Goal: Information Seeking & Learning: Learn about a topic

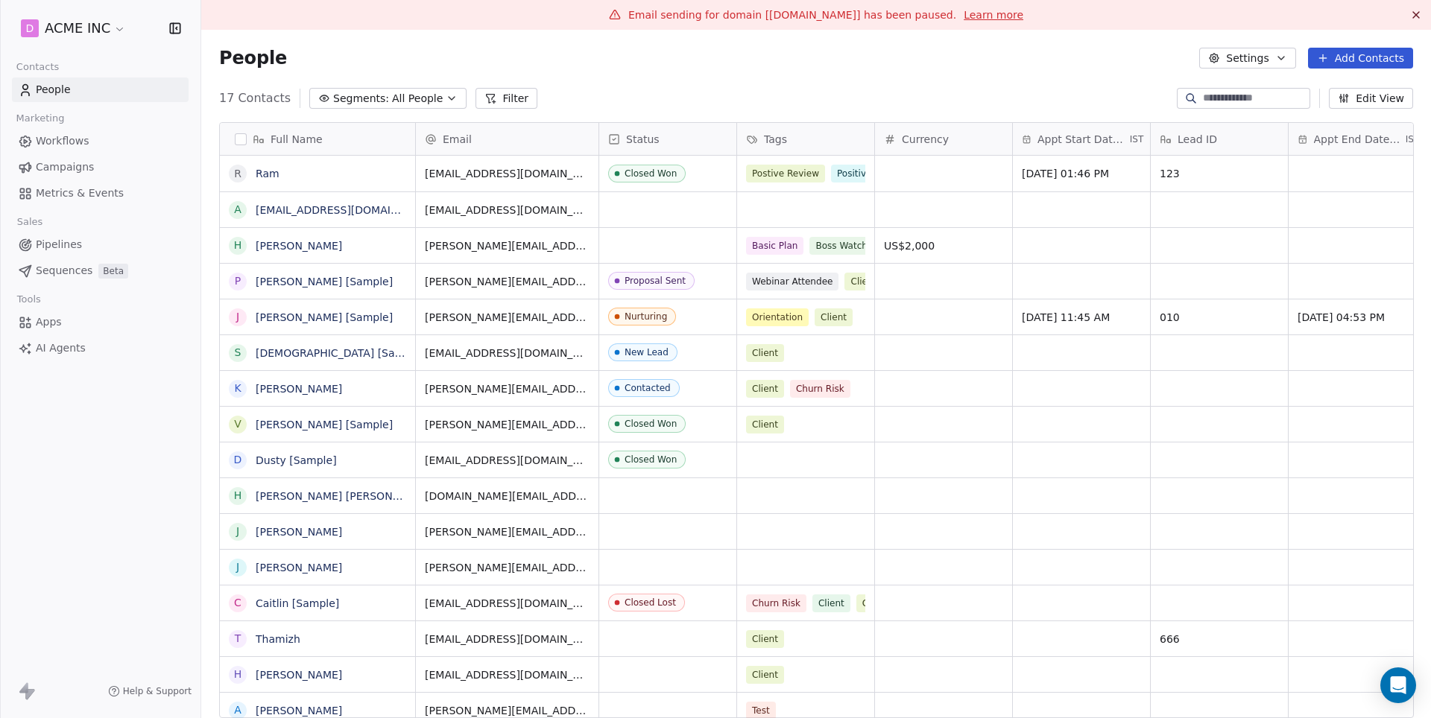
scroll to position [632, 1229]
click at [496, 92] on button "Filter" at bounding box center [506, 98] width 62 height 21
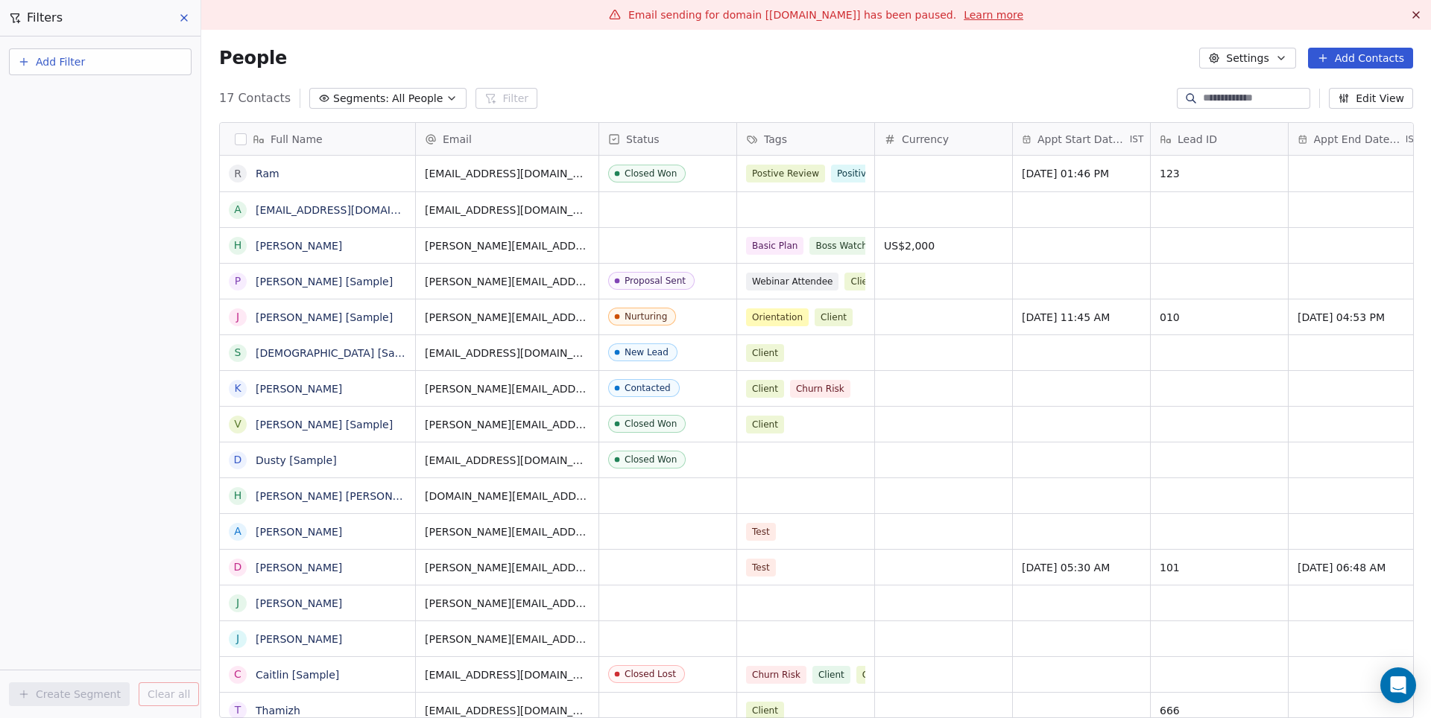
click at [171, 66] on button "Add Filter" at bounding box center [100, 61] width 183 height 27
click at [81, 129] on div "Contact activity" at bounding box center [100, 121] width 169 height 24
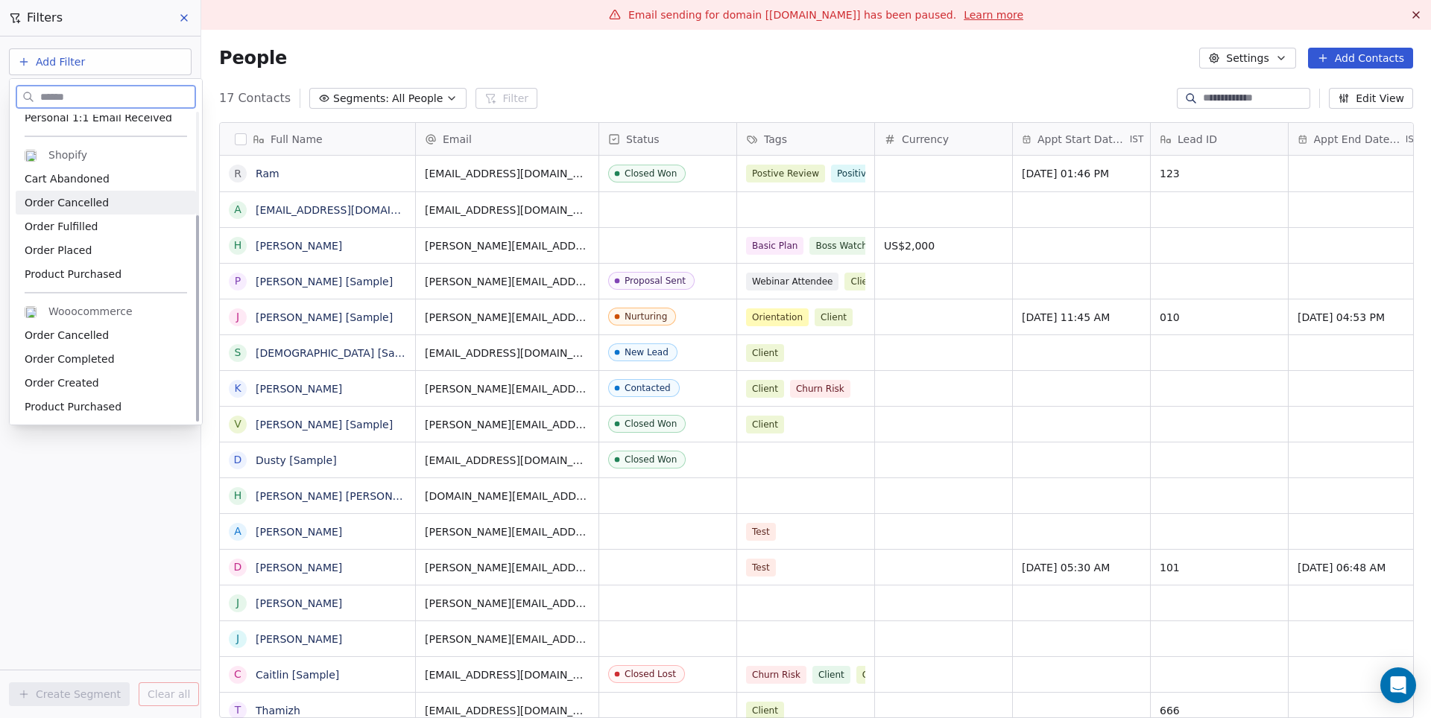
scroll to position [153, 0]
click at [114, 459] on html "D ACME INC Contacts People Marketing Workflows Campaigns Metrics & Events Sales…" at bounding box center [715, 359] width 1431 height 718
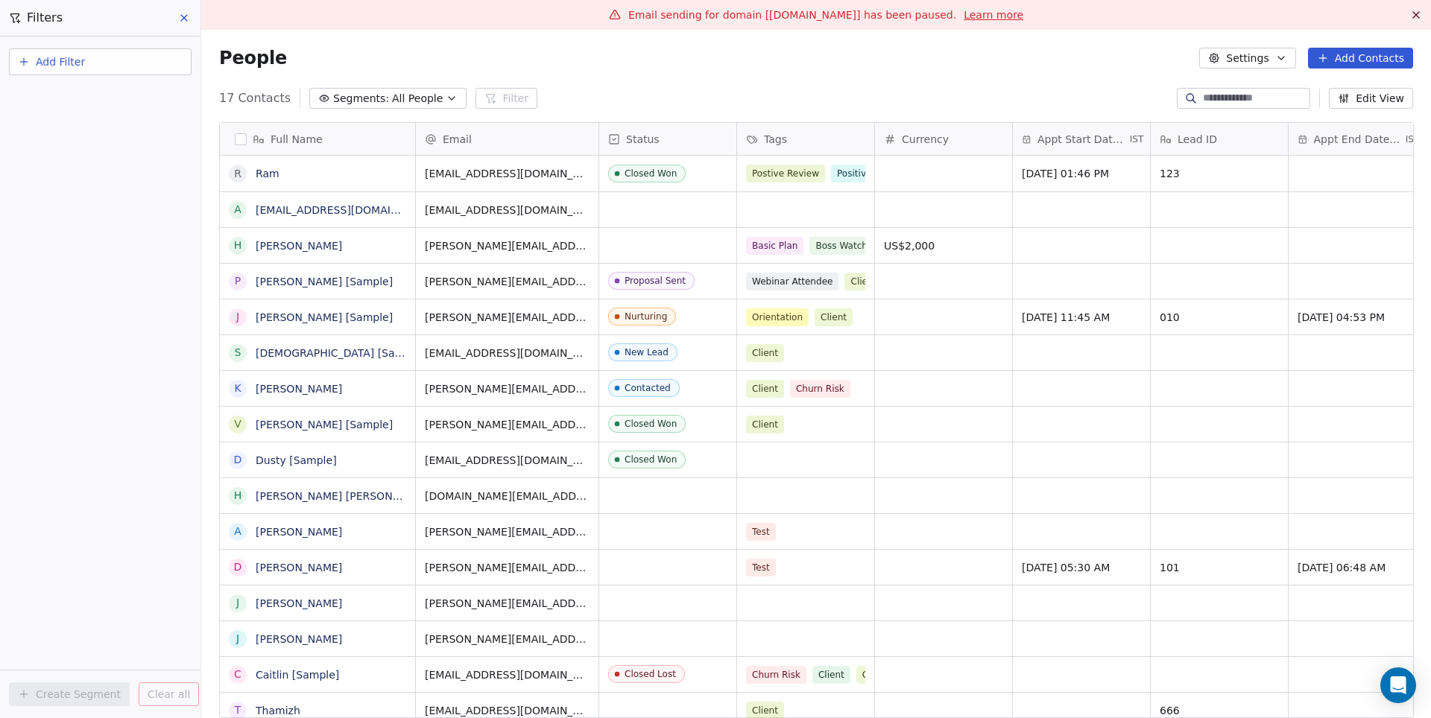
click at [139, 66] on button "Add Filter" at bounding box center [100, 61] width 183 height 27
click at [108, 103] on span "Contact properties" at bounding box center [73, 97] width 97 height 16
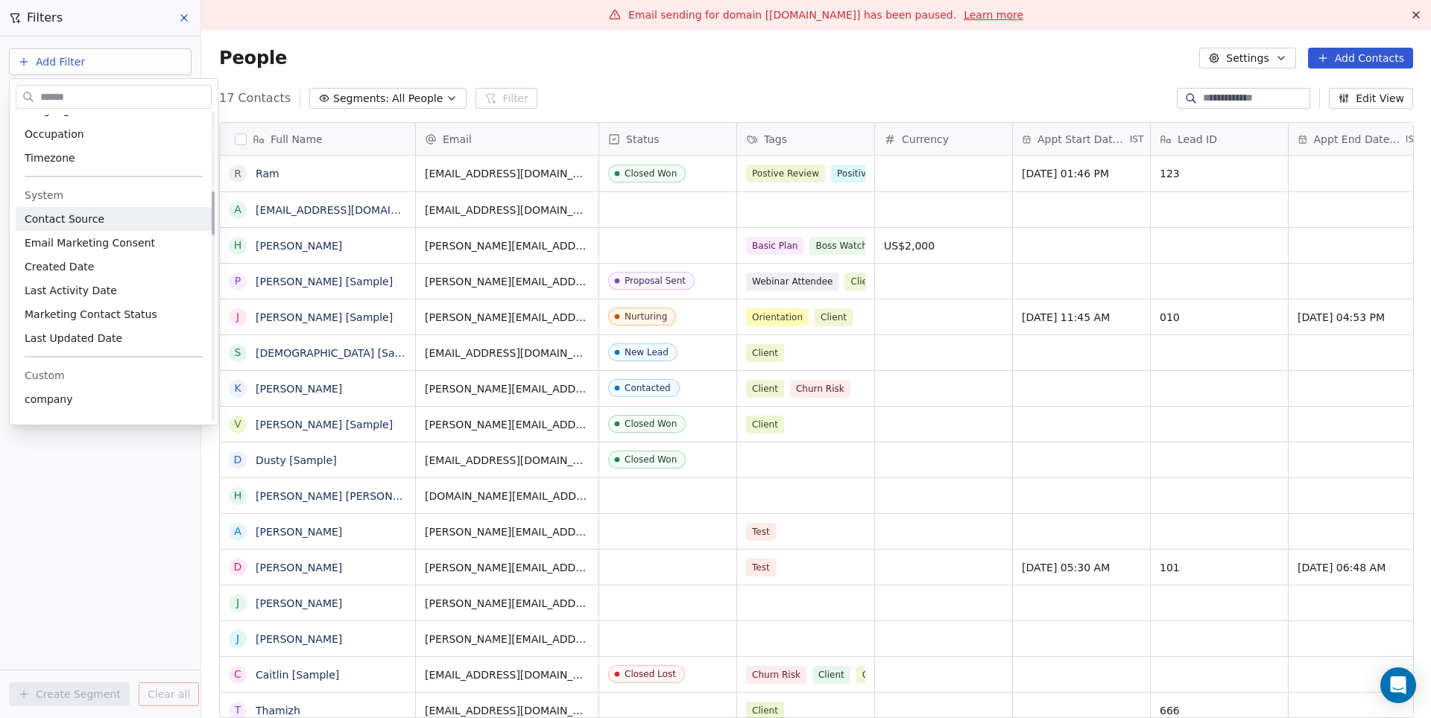
scroll to position [548, 0]
click at [162, 472] on html "D ACME INC Contacts People Marketing Workflows Campaigns Metrics & Events Sales…" at bounding box center [715, 359] width 1431 height 718
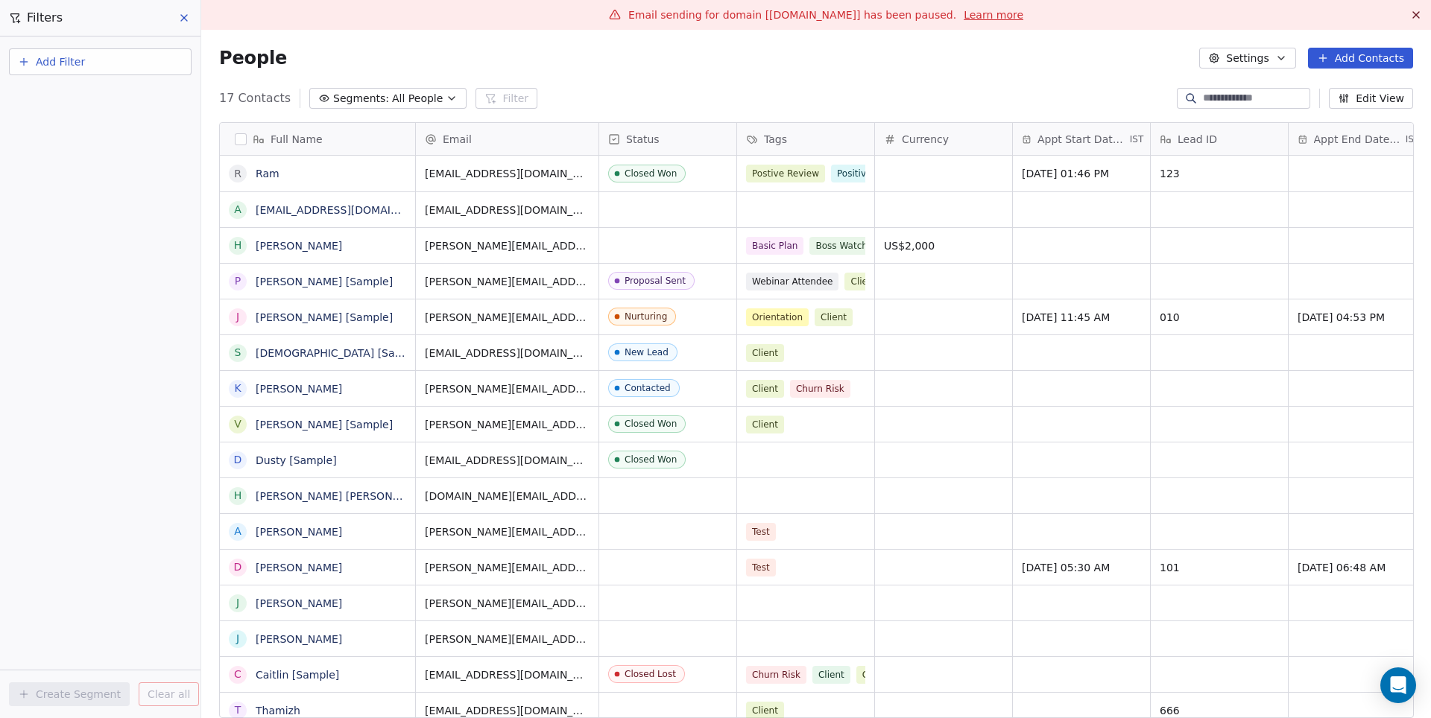
click at [139, 66] on button "Add Filter" at bounding box center [100, 61] width 183 height 27
click at [93, 123] on span "Contact activity" at bounding box center [66, 121] width 83 height 16
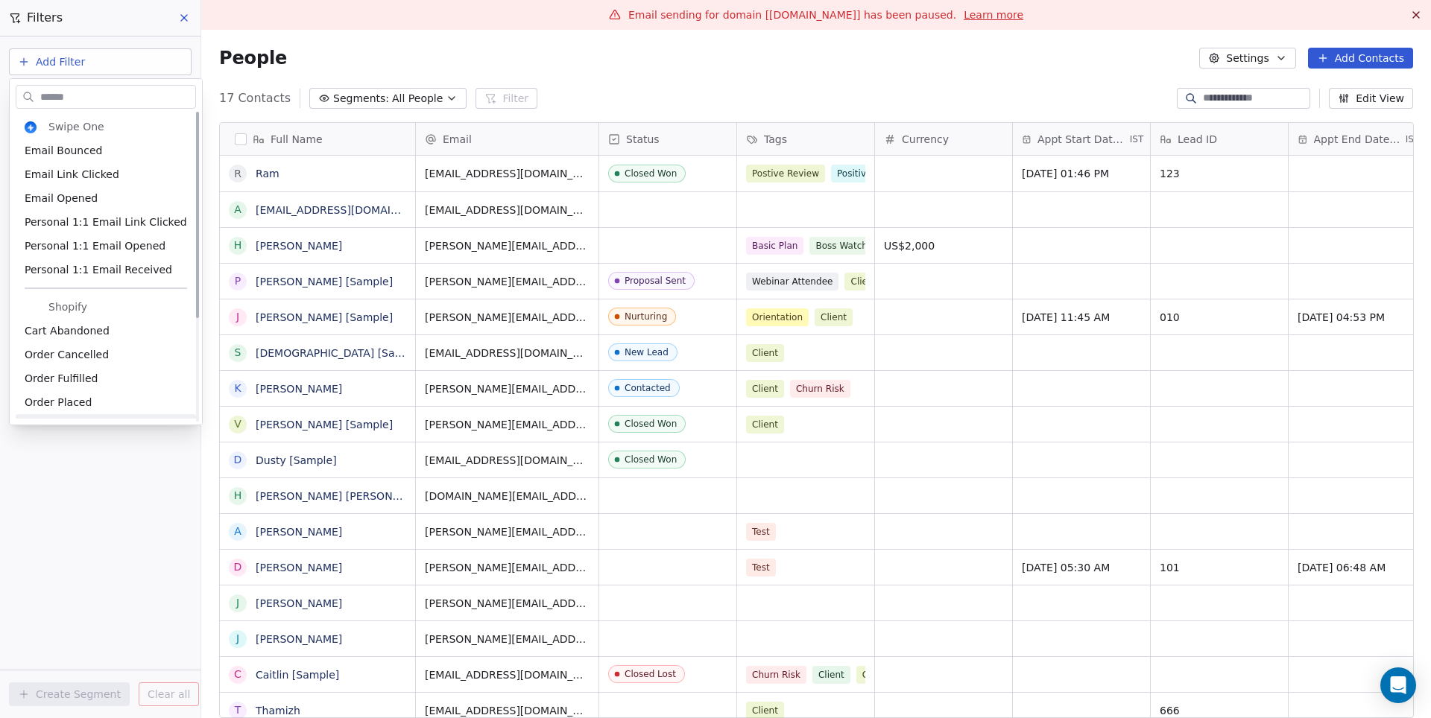
scroll to position [0, 0]
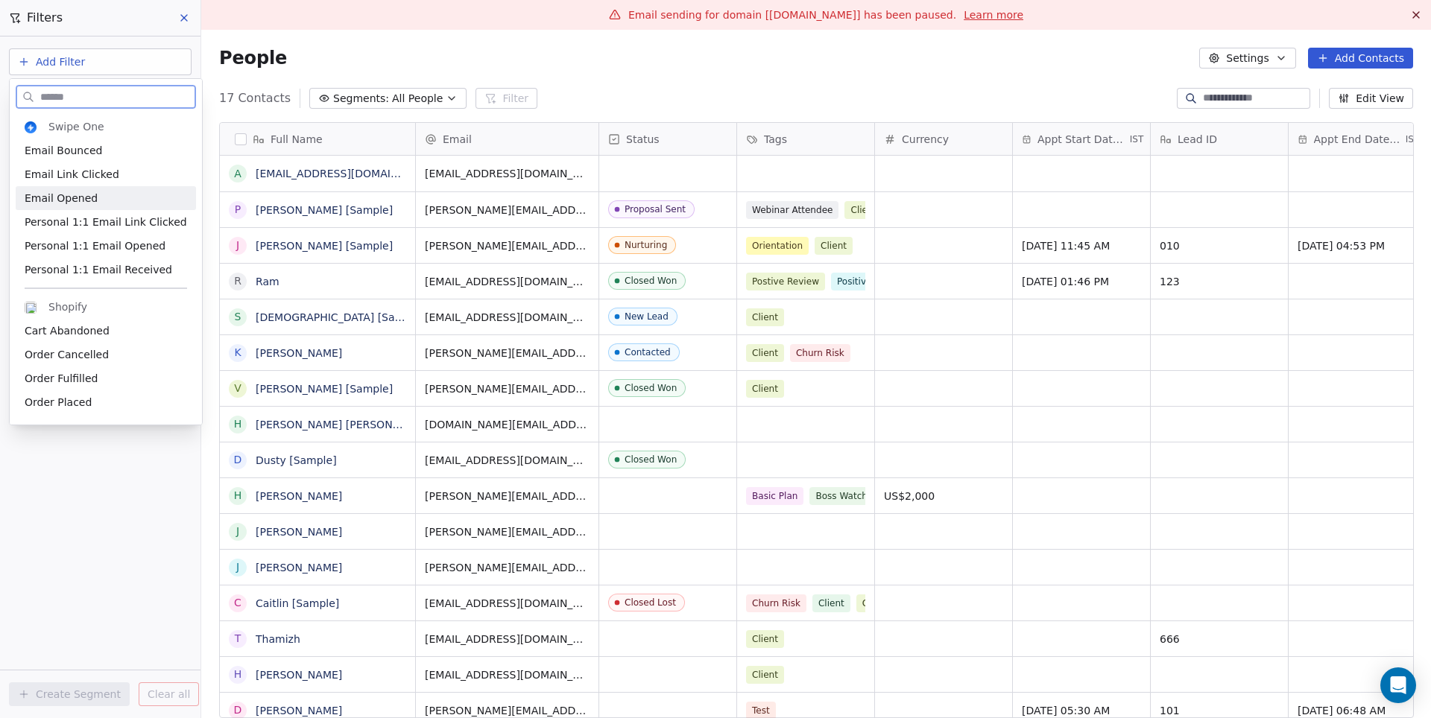
click at [75, 203] on span "Email Opened" at bounding box center [61, 198] width 73 height 15
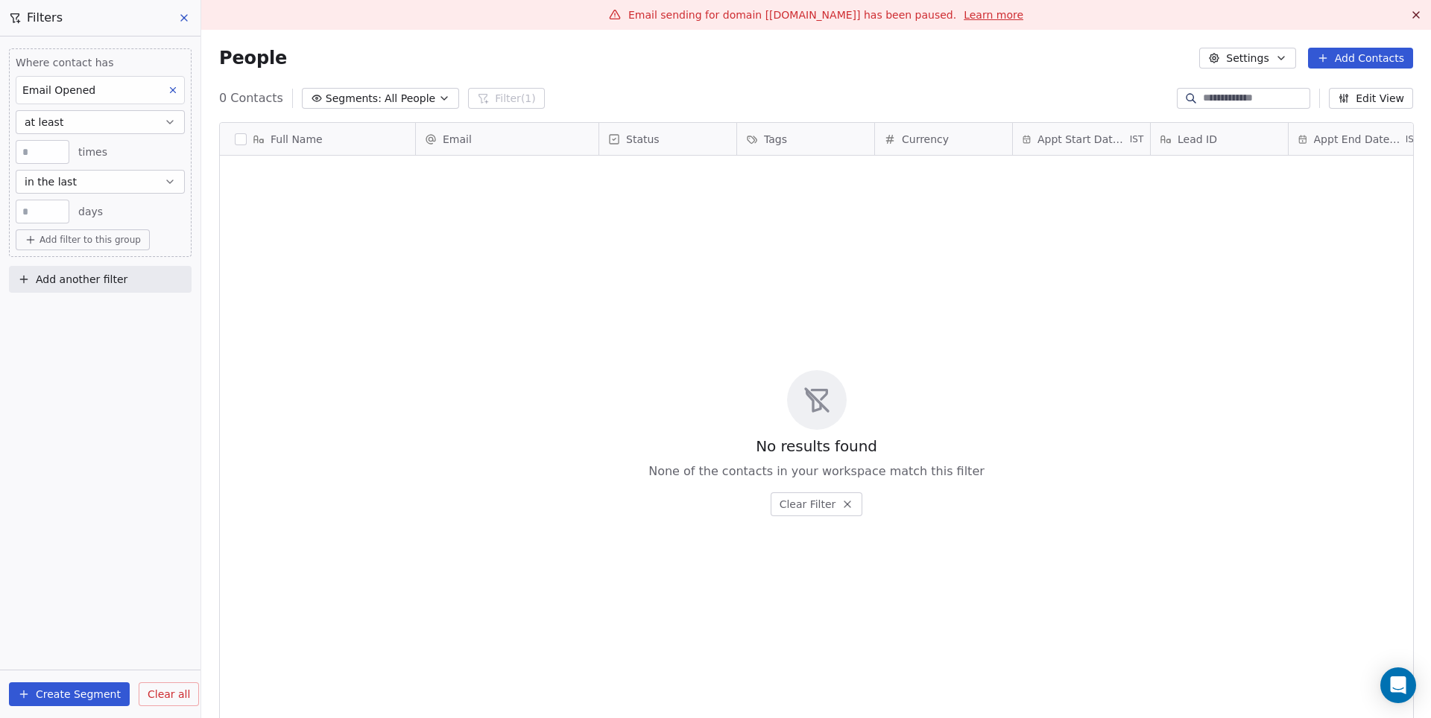
scroll to position [632, 1229]
click at [75, 120] on button "at least" at bounding box center [100, 122] width 169 height 24
click at [60, 204] on div "exactly" at bounding box center [99, 207] width 155 height 24
click at [51, 150] on input "*" at bounding box center [42, 152] width 46 height 11
click at [64, 182] on span "in the last" at bounding box center [51, 181] width 52 height 15
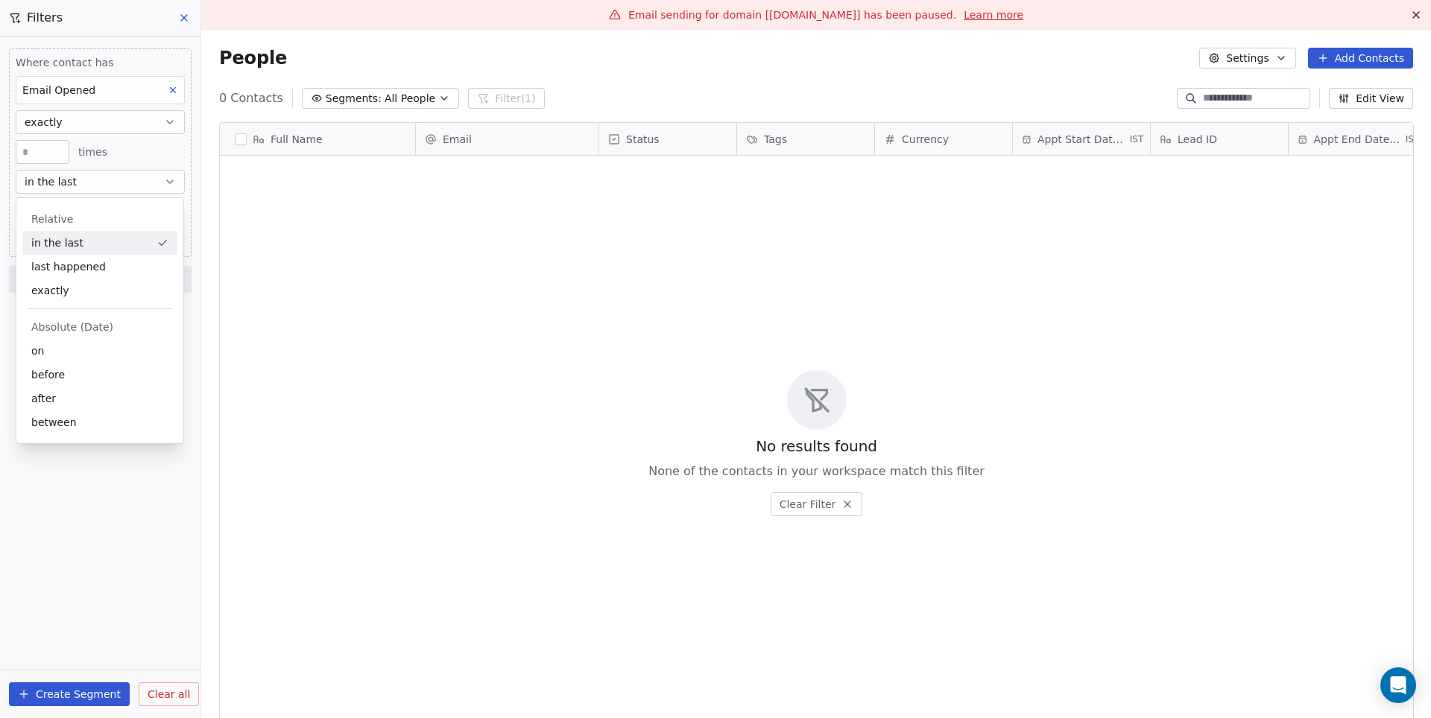
click at [75, 240] on div "in the last" at bounding box center [99, 243] width 155 height 24
click at [34, 209] on input "**" at bounding box center [42, 211] width 46 height 11
type input "**"
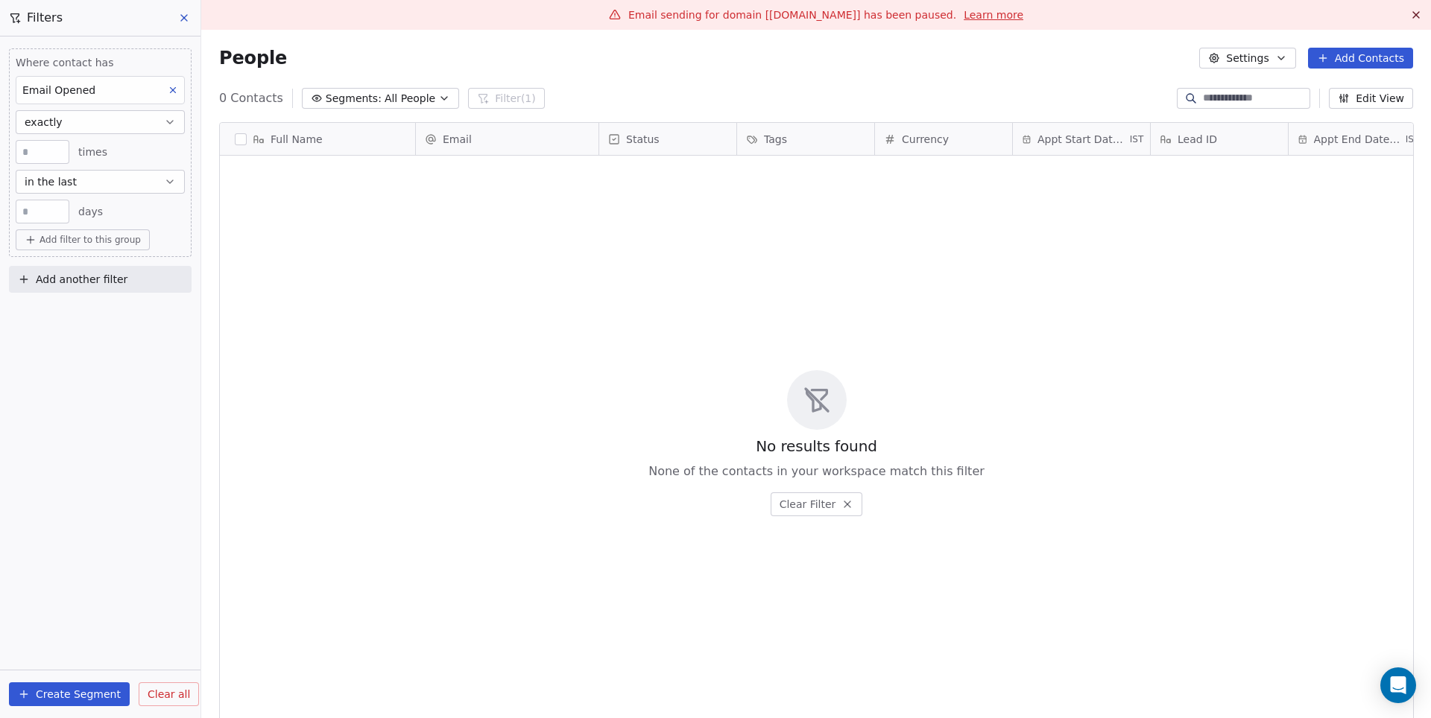
click at [45, 409] on div "Where contact has Email Opened exactly * times in the last ** days Add filter t…" at bounding box center [100, 378] width 200 height 682
click at [90, 122] on button "exactly" at bounding box center [100, 122] width 169 height 24
click at [61, 213] on div "exactly" at bounding box center [99, 207] width 155 height 24
click at [67, 246] on span "Add filter to this group" at bounding box center [89, 240] width 101 height 12
click at [69, 300] on span "Contact activity" at bounding box center [72, 297] width 83 height 16
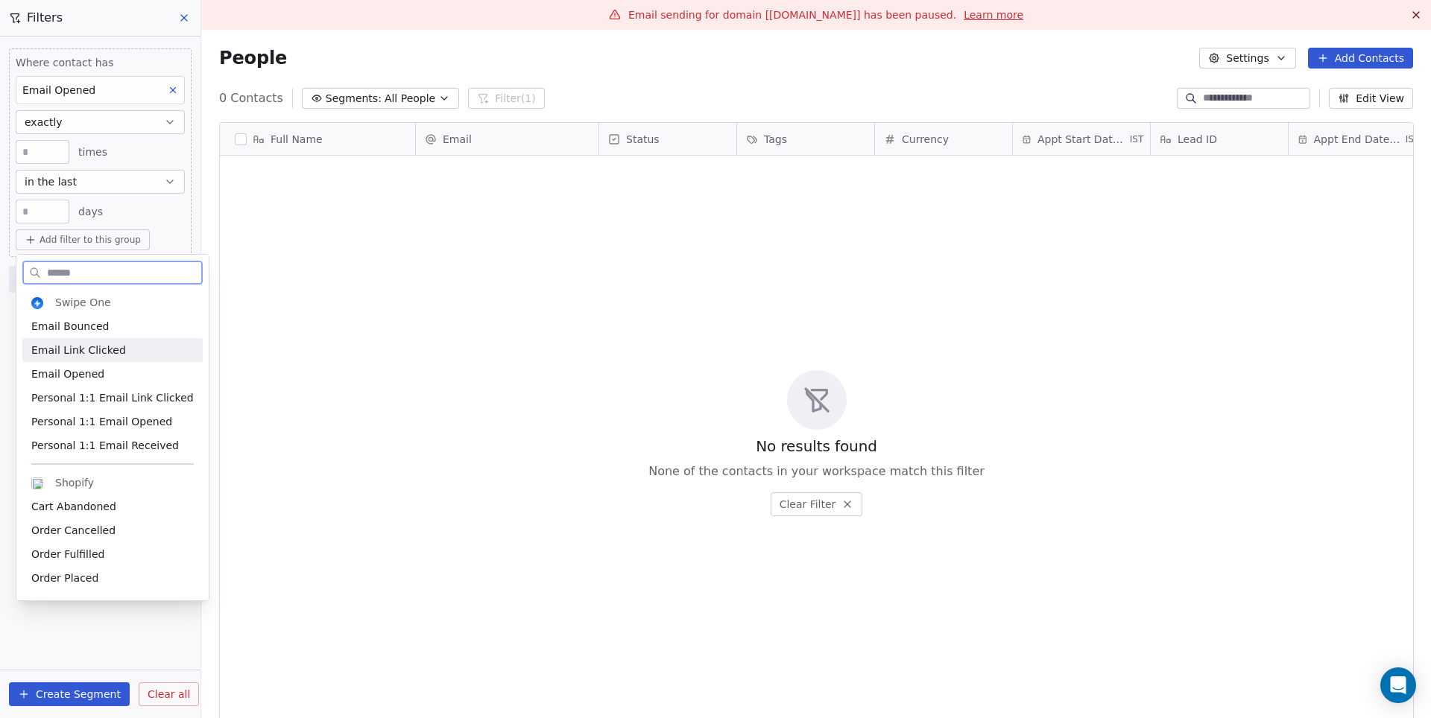
click at [75, 352] on span "Email Link Clicked" at bounding box center [78, 350] width 95 height 15
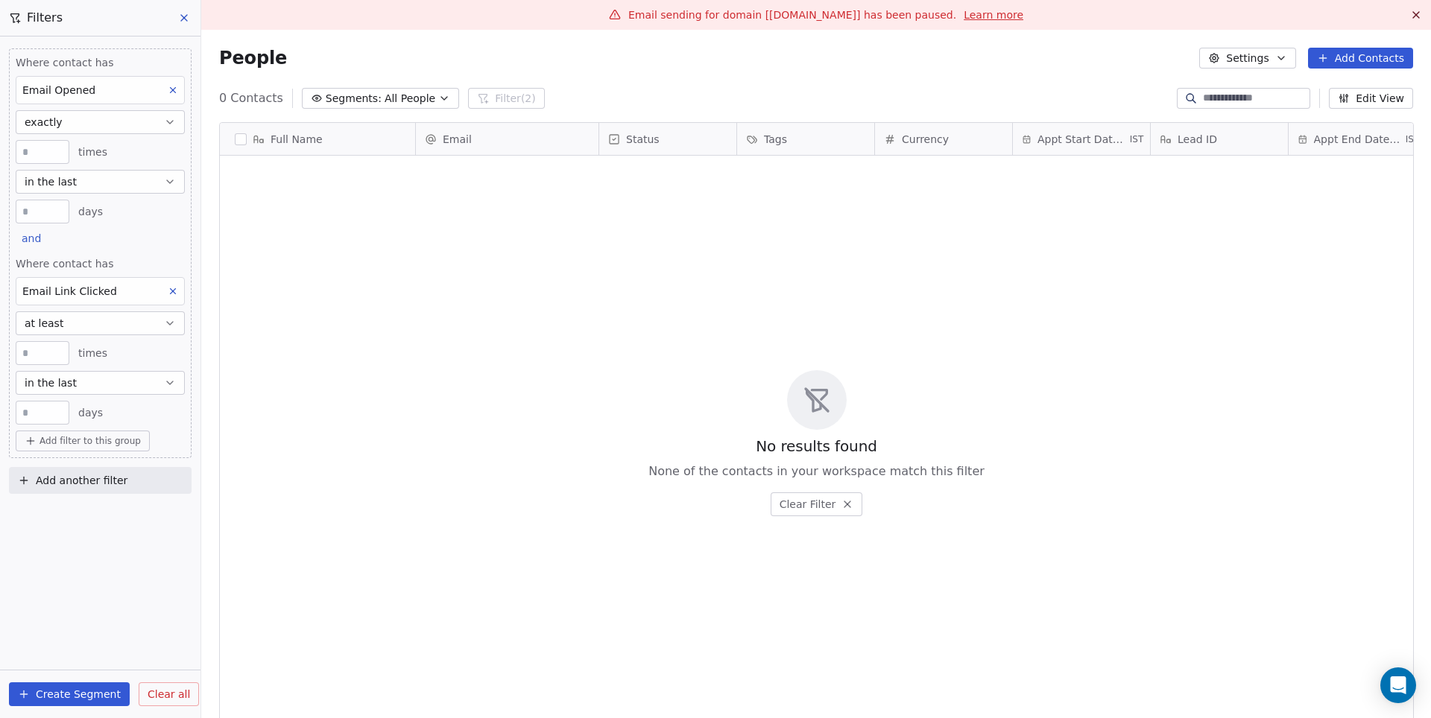
click at [89, 329] on button "at least" at bounding box center [100, 323] width 169 height 24
click at [52, 403] on div "exactly" at bounding box center [99, 409] width 155 height 24
click at [118, 120] on button "exactly" at bounding box center [100, 122] width 169 height 24
click at [73, 161] on div "at least" at bounding box center [99, 160] width 155 height 24
click at [63, 326] on button "exactly" at bounding box center [100, 323] width 169 height 24
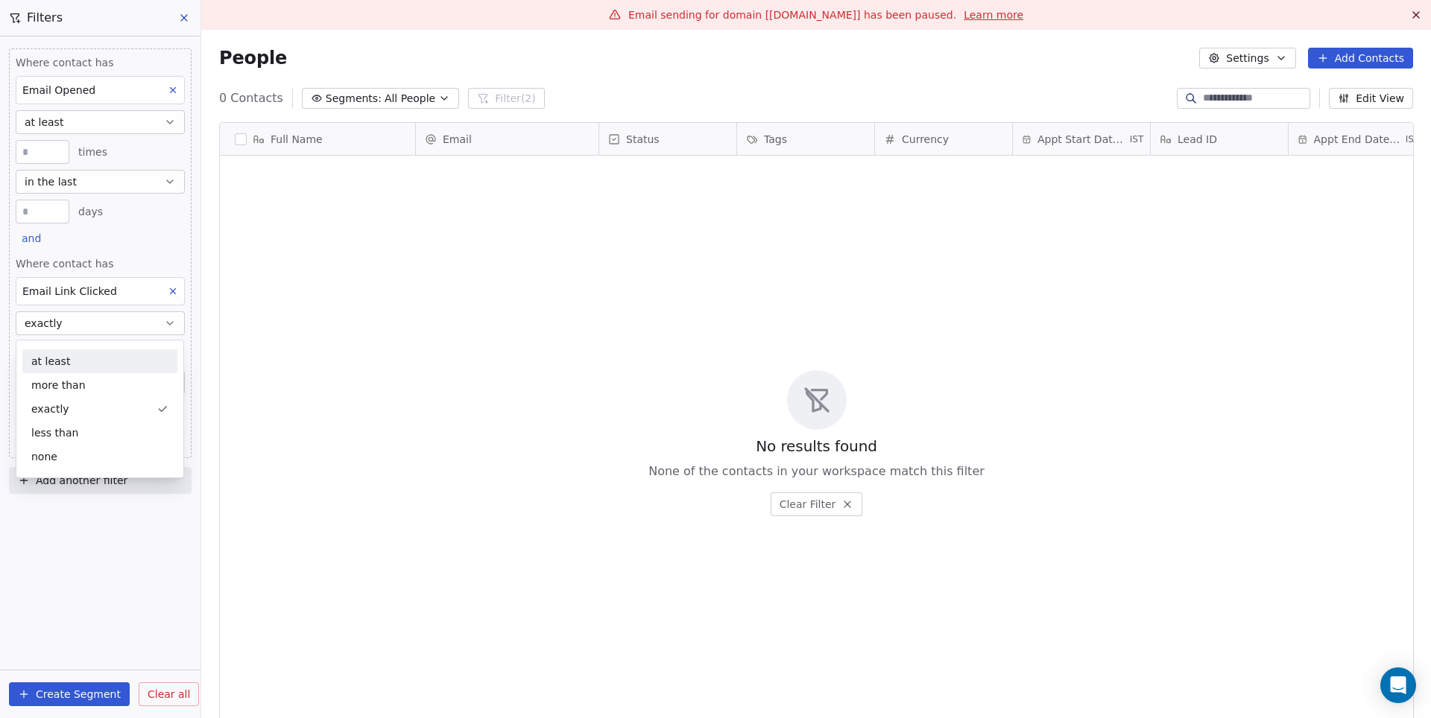
click at [55, 362] on div "at least" at bounding box center [99, 361] width 155 height 24
click at [48, 408] on input "**" at bounding box center [42, 413] width 46 height 11
type input "**"
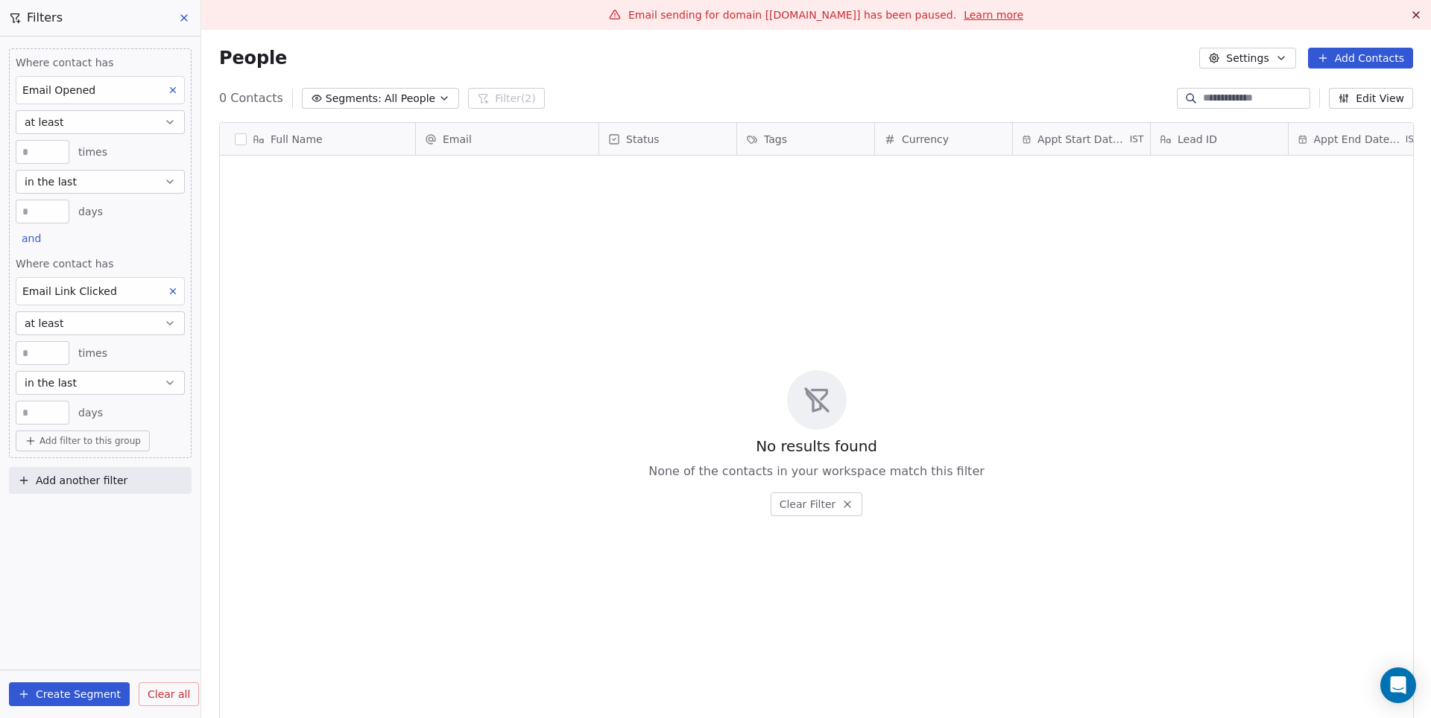
click at [78, 561] on div "Where contact has Email Opened at least * times in the last ** days and Where c…" at bounding box center [100, 378] width 200 height 682
